Goal: Check status: Check status

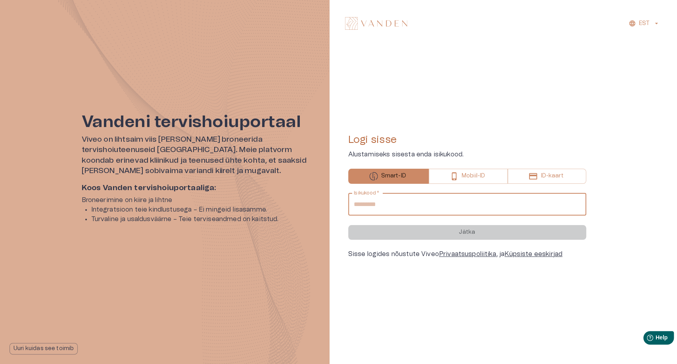
click at [394, 207] on input "Isikukood   *" at bounding box center [467, 204] width 238 height 22
type input "**********"
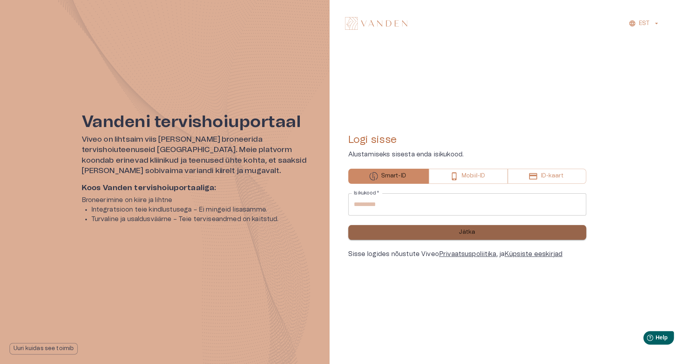
click at [406, 230] on button "Jätka" at bounding box center [467, 232] width 238 height 15
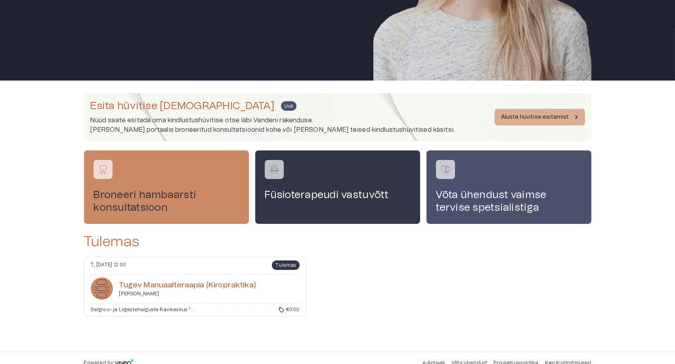
scroll to position [184, 0]
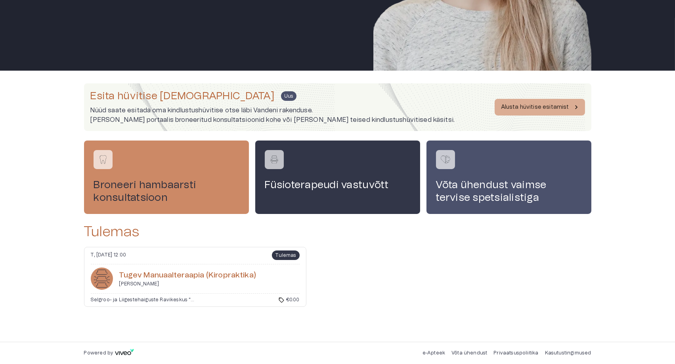
click at [191, 277] on h6 "Tugev Man­u­aal­ter­aapia (Kiro­prak­ti­ka)" at bounding box center [187, 275] width 137 height 11
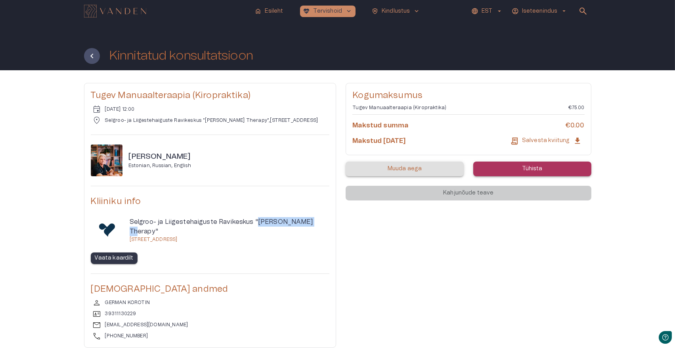
drag, startPoint x: 257, startPoint y: 223, endPoint x: 313, endPoint y: 226, distance: 56.3
click at [313, 226] on p "Selgroo- ja Liigestehaiguste Ravikeskus "[PERSON_NAME] Therapy"" at bounding box center [230, 226] width 200 height 19
copy p "[PERSON_NAME] Therapy"
click at [187, 222] on p "Selgroo- ja Liigestehaiguste Ravikeskus "[PERSON_NAME] Therapy"" at bounding box center [230, 226] width 200 height 19
click at [64, 131] on div "Tugev Manuaalteraapia (Kiropraktika) event [DATE] 12:00 location_on Selgroo- ja…" at bounding box center [337, 221] width 675 height 302
